Goal: Communication & Community: Answer question/provide support

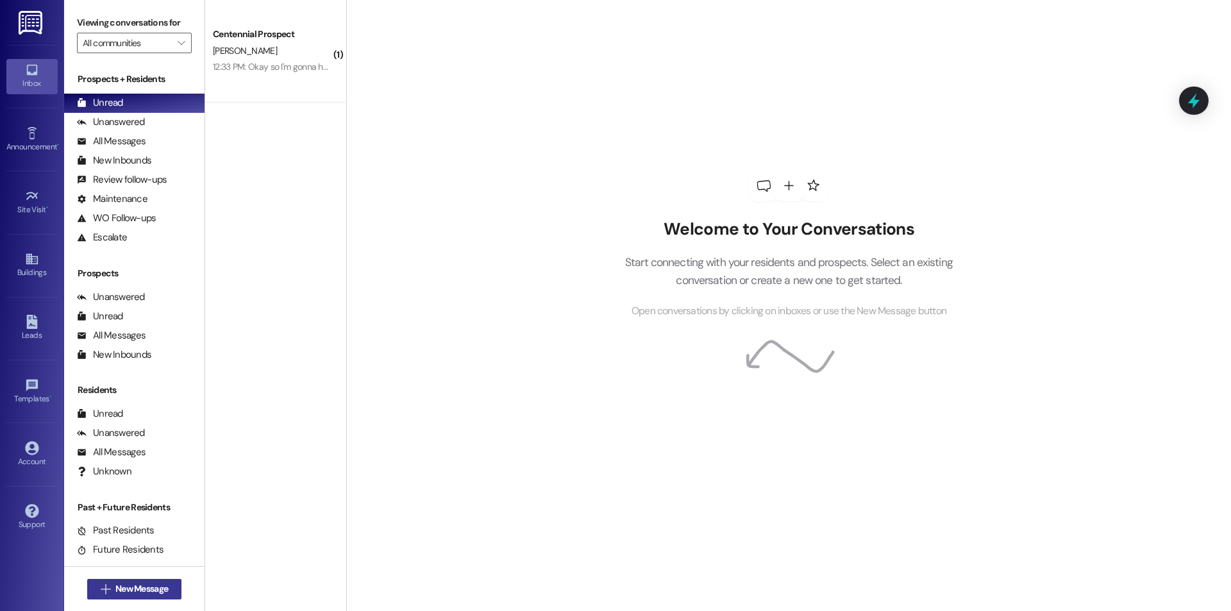
click at [156, 589] on span "New Message" at bounding box center [141, 588] width 53 height 13
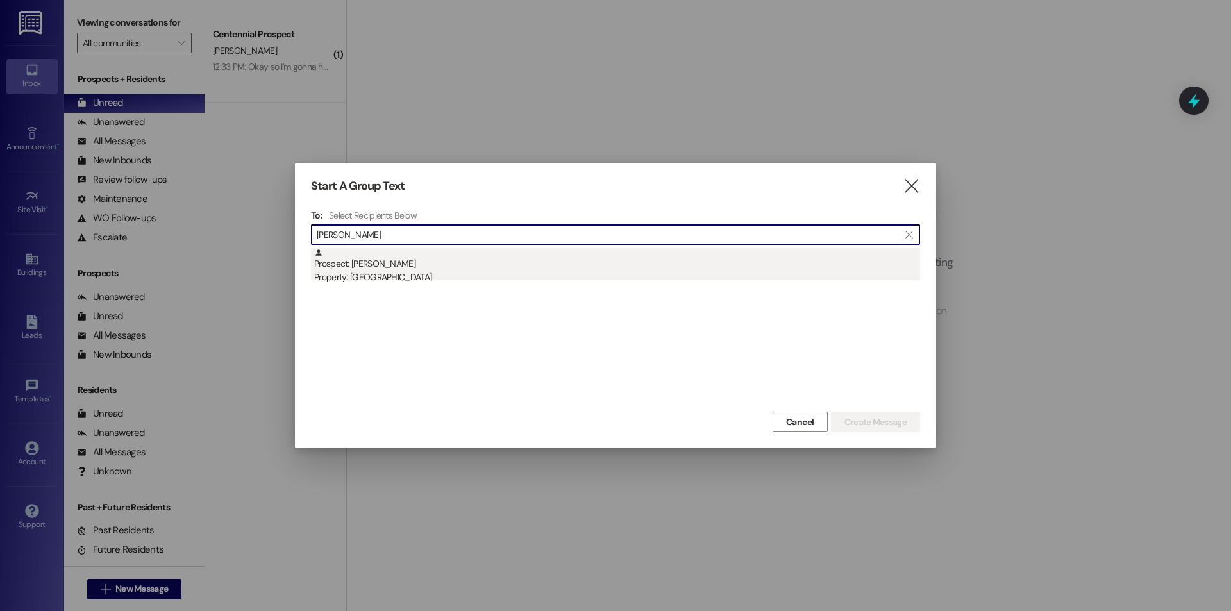
type input "ellie barry"
click at [638, 268] on div "Prospect: Ellie Barry Property: Arcadia" at bounding box center [617, 266] width 606 height 37
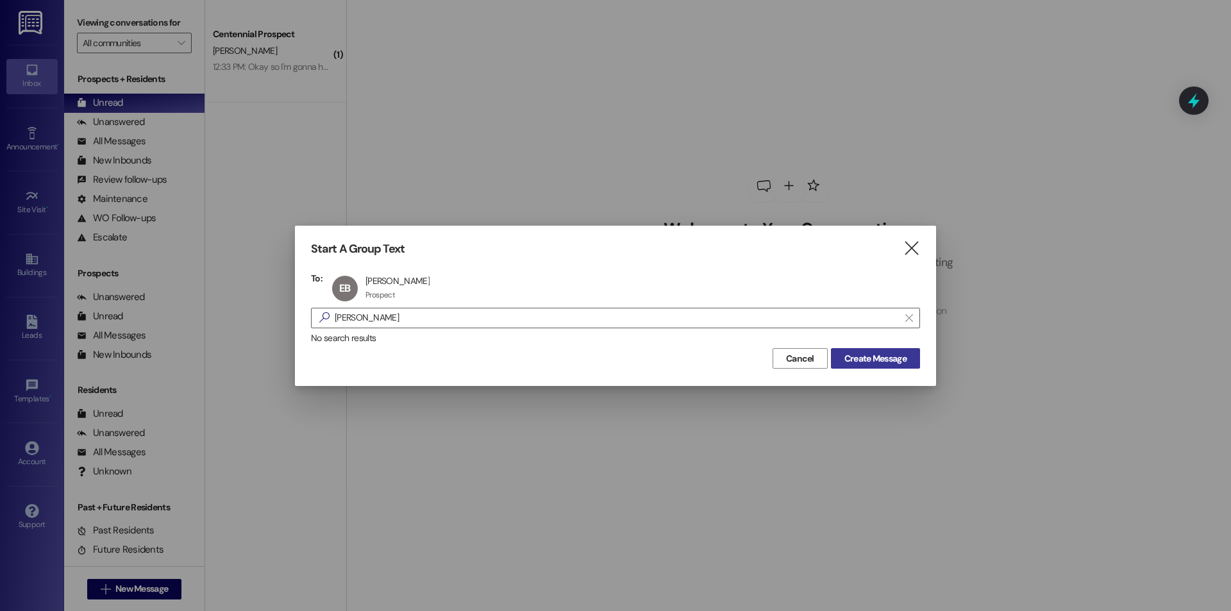
click at [887, 355] on span "Create Message" at bounding box center [876, 358] width 62 height 13
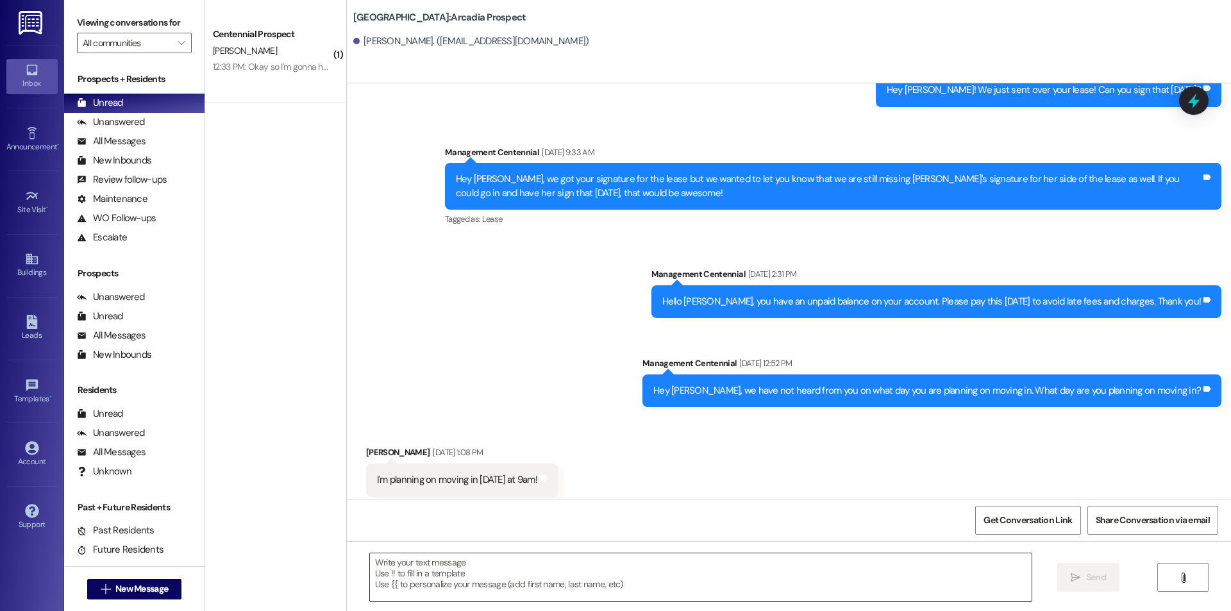
scroll to position [196, 0]
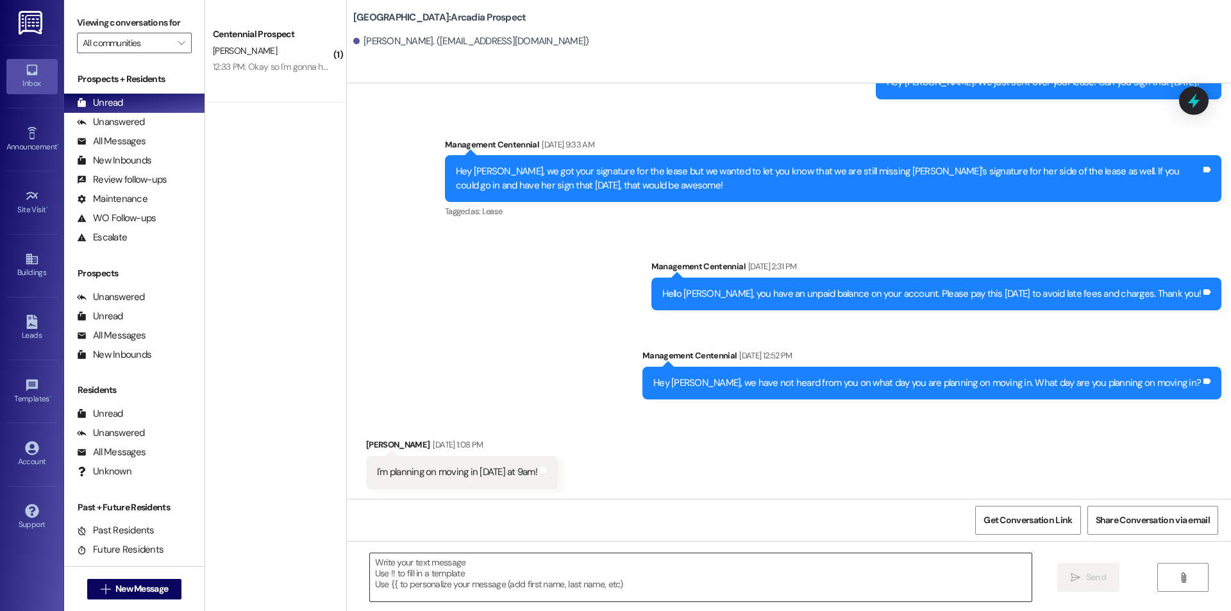
click at [785, 579] on textarea at bounding box center [701, 578] width 662 height 48
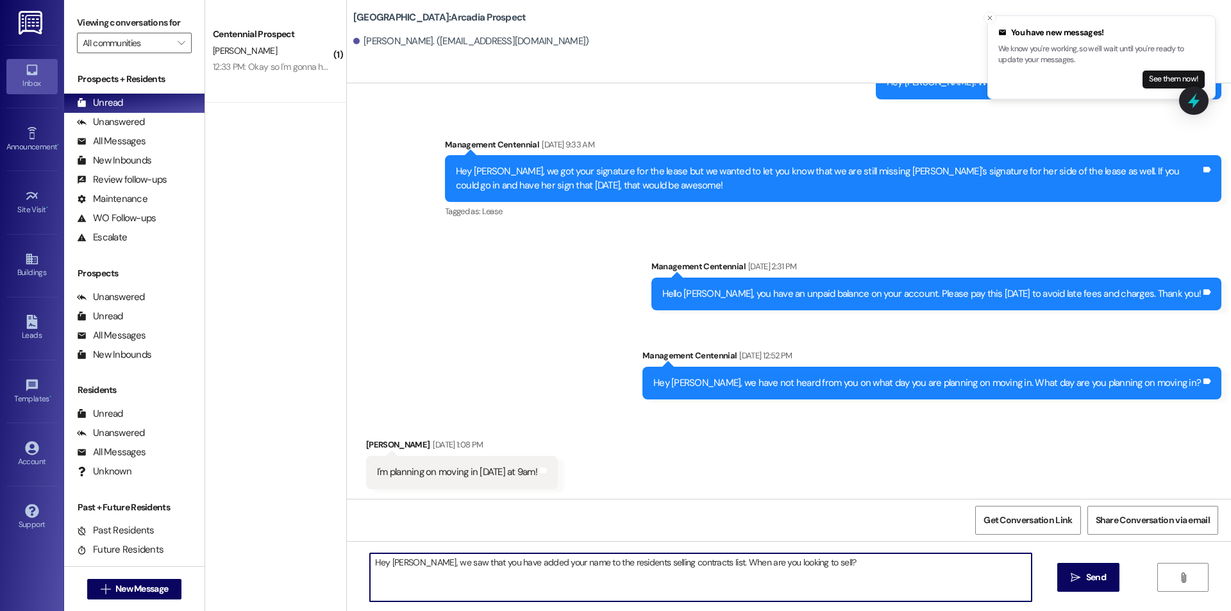
click at [793, 580] on textarea "Hey Ellie, we saw that you have added your name to the residents selling contra…" at bounding box center [701, 578] width 662 height 48
click at [793, 581] on textarea "Hey Ellie, we saw that you have added your name to the residents selling contra…" at bounding box center [701, 578] width 662 height 48
click at [852, 573] on textarea "Hey Ellie, we saw that you have added your name to the residents selling contra…" at bounding box center [701, 578] width 662 height 48
type textarea "Hey Ellie, we saw that you have added your name to the residents selling contra…"
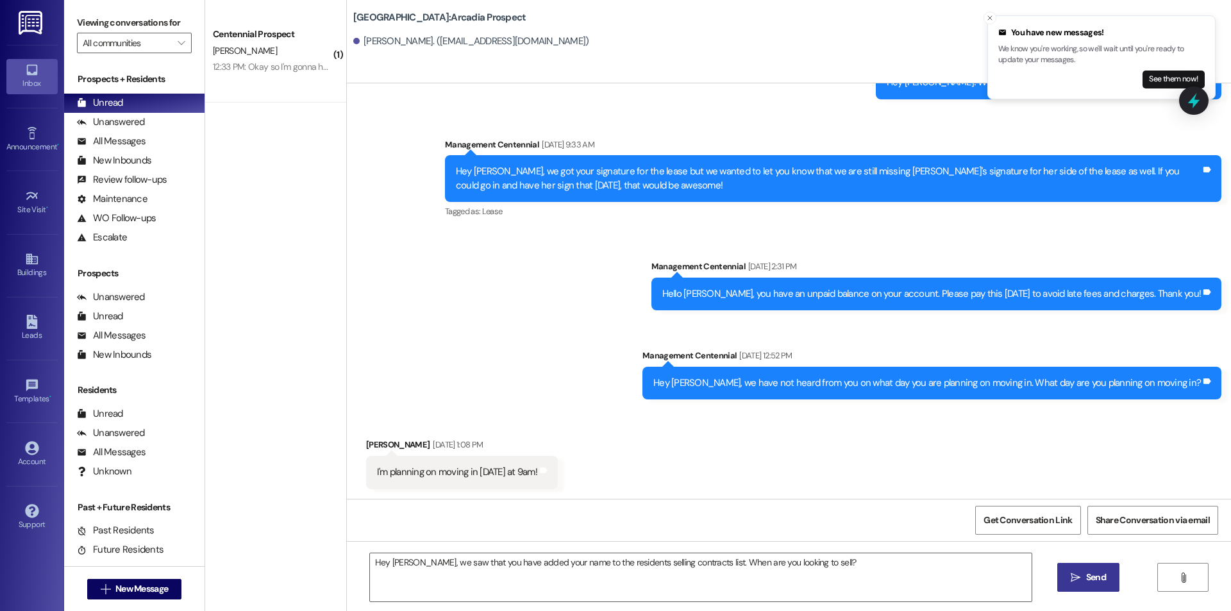
click at [1075, 577] on icon "" at bounding box center [1076, 578] width 10 height 10
click at [151, 588] on span "New Message" at bounding box center [141, 588] width 53 height 13
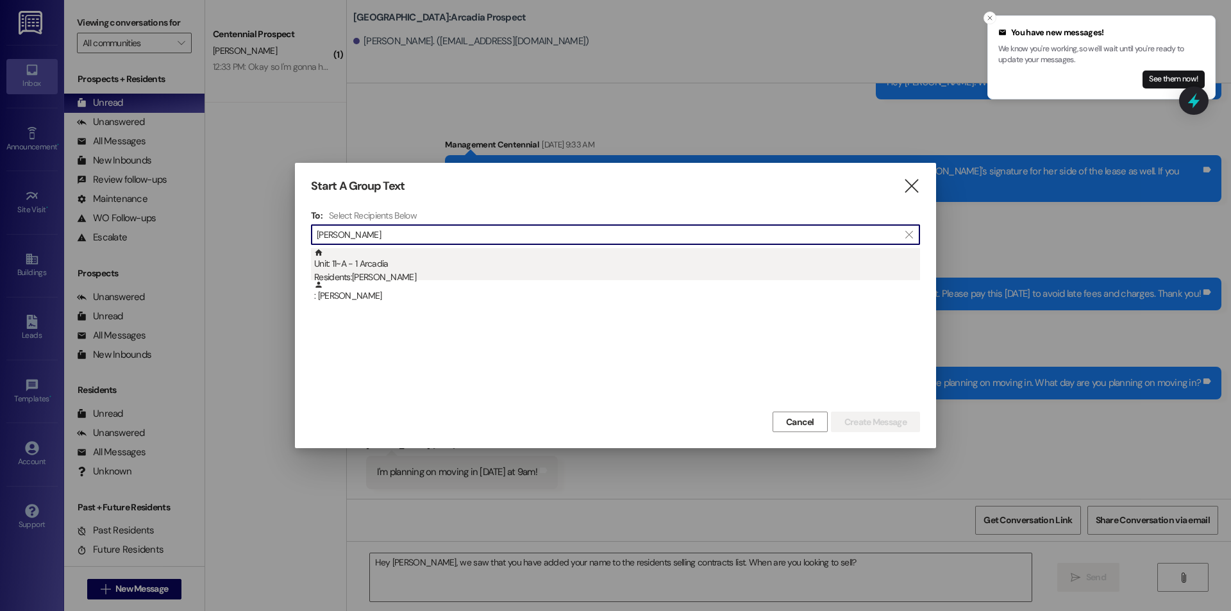
type input "ashlynn w"
click at [415, 273] on div "Residents: AshLynn Winn" at bounding box center [617, 277] width 606 height 13
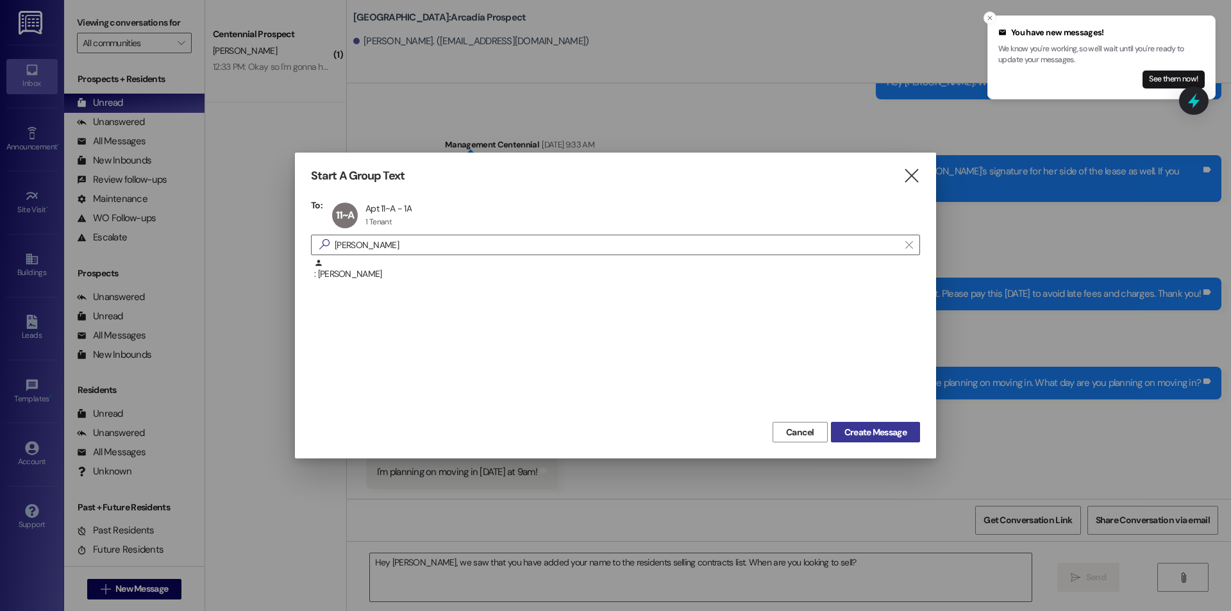
click at [876, 434] on span "Create Message" at bounding box center [876, 432] width 62 height 13
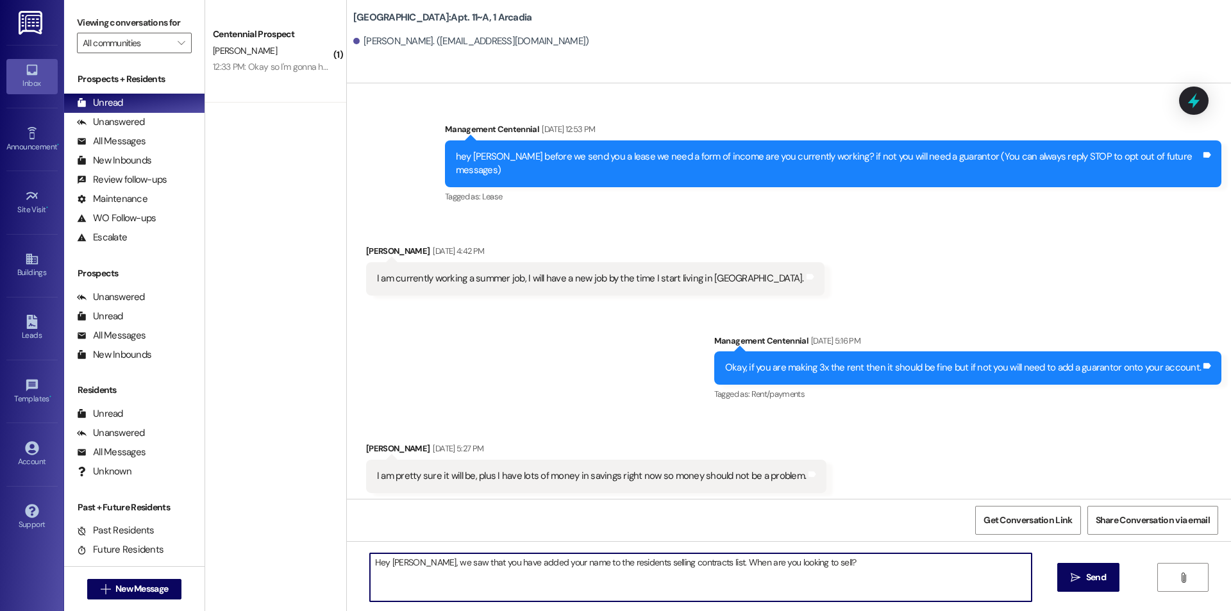
scroll to position [22567, 0]
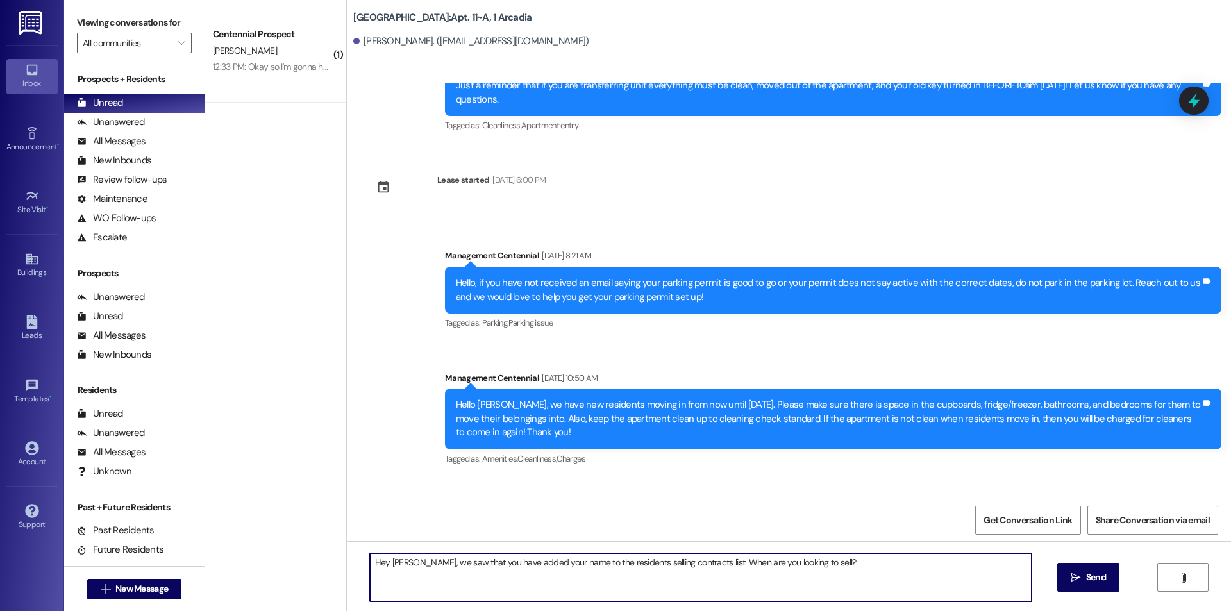
click at [388, 561] on textarea "Hey Ellie, we saw that you have added your name to the residents selling contra…" at bounding box center [701, 578] width 662 height 48
type textarea "Hey Ashlynn, we saw that you have added your name to the residents selling cont…"
click at [1071, 578] on icon "" at bounding box center [1076, 578] width 10 height 10
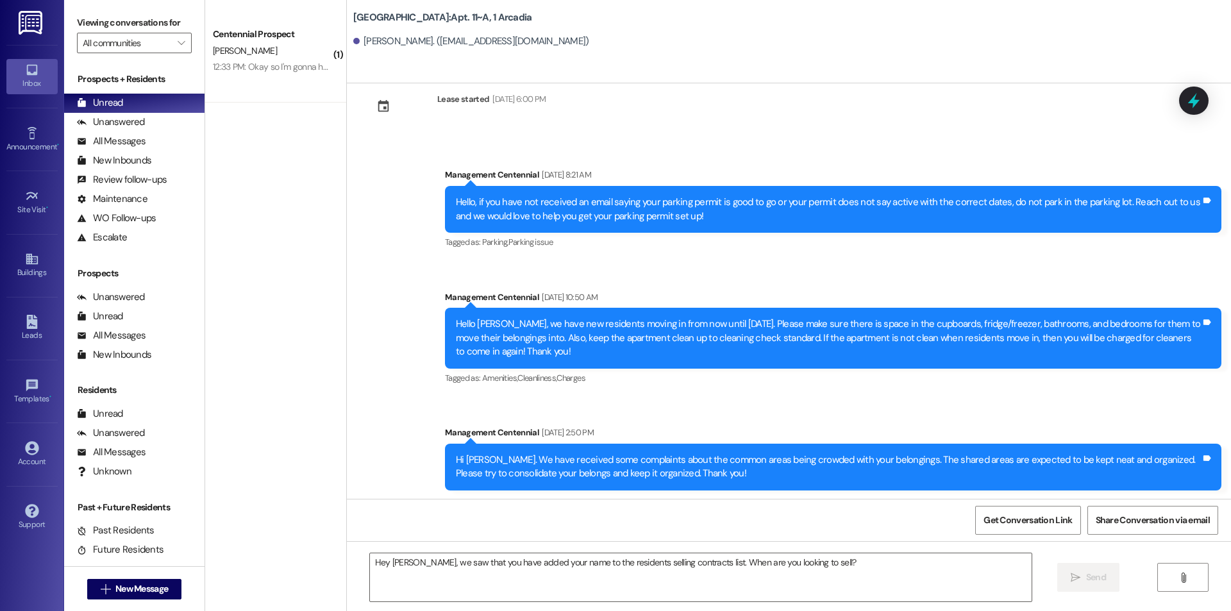
scroll to position [22657, 0]
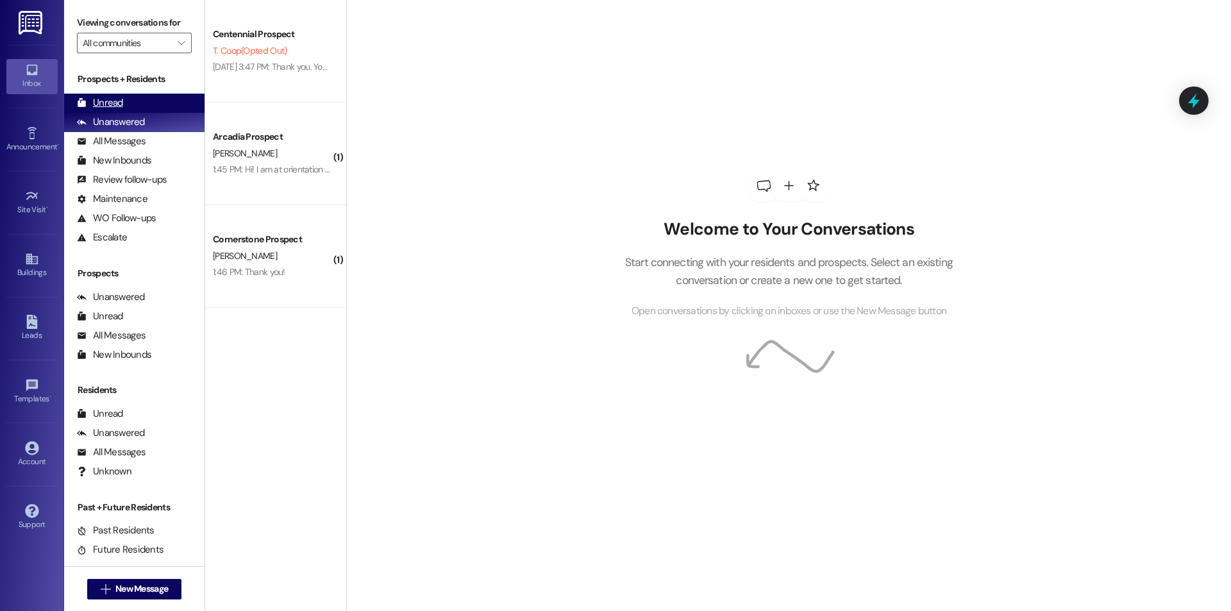
click at [101, 99] on div "Unread" at bounding box center [100, 102] width 46 height 13
